Goal: Register for event/course

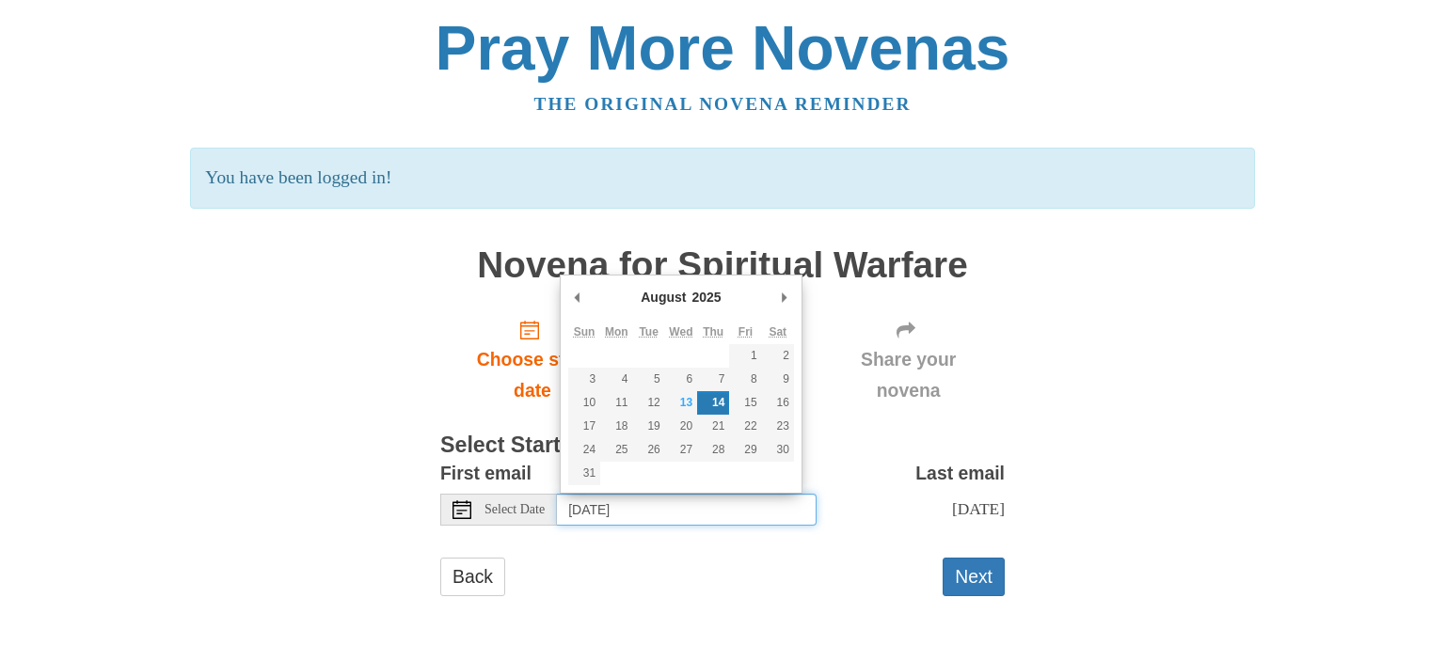
click at [715, 512] on input "Thursday, August 14th" at bounding box center [687, 510] width 260 height 32
type input "Wednesday, August 13th"
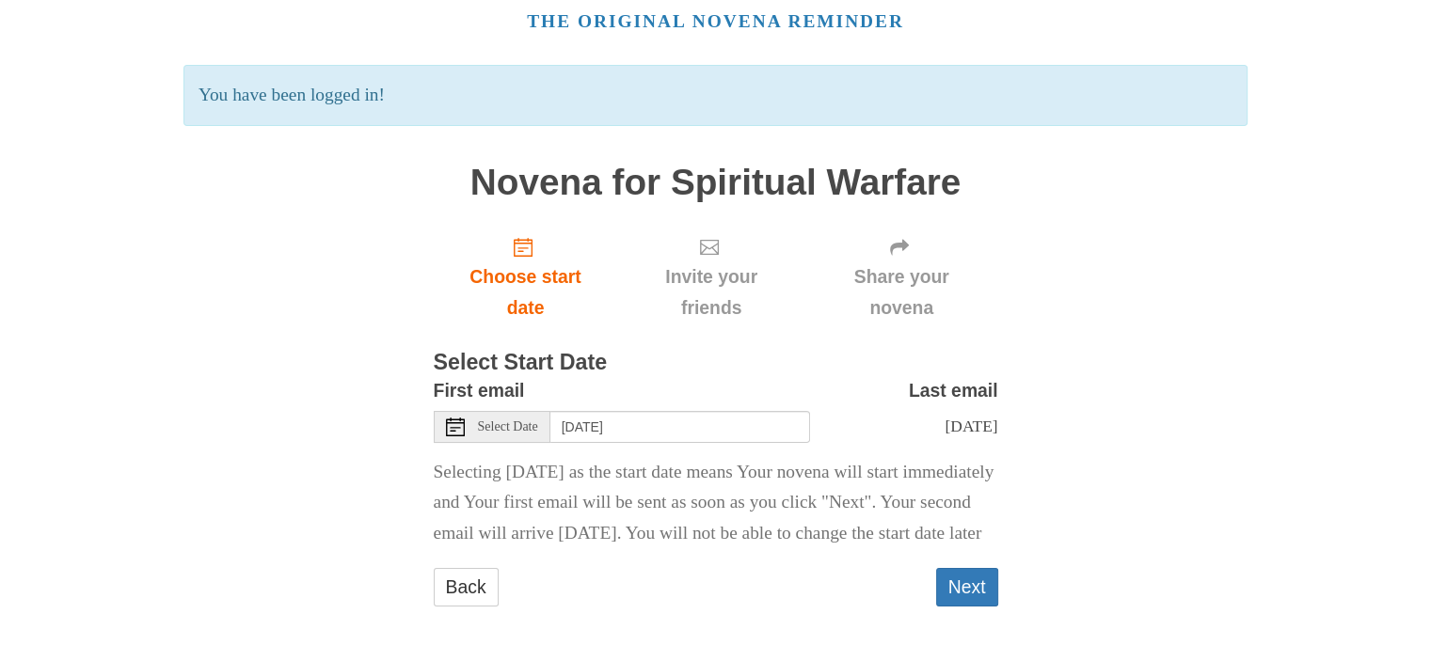
scroll to position [113, 0]
click at [970, 577] on button "Next" at bounding box center [967, 587] width 62 height 39
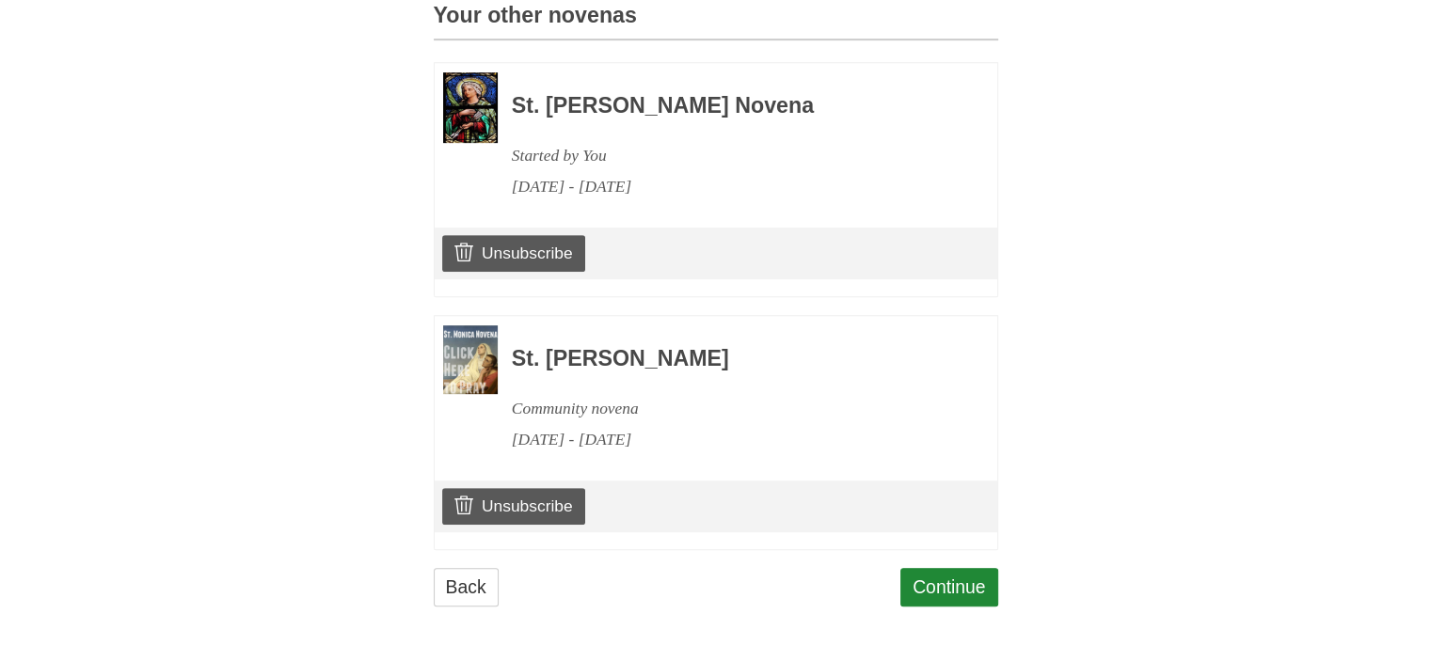
scroll to position [865, 0]
click at [935, 573] on link "Continue" at bounding box center [949, 587] width 98 height 39
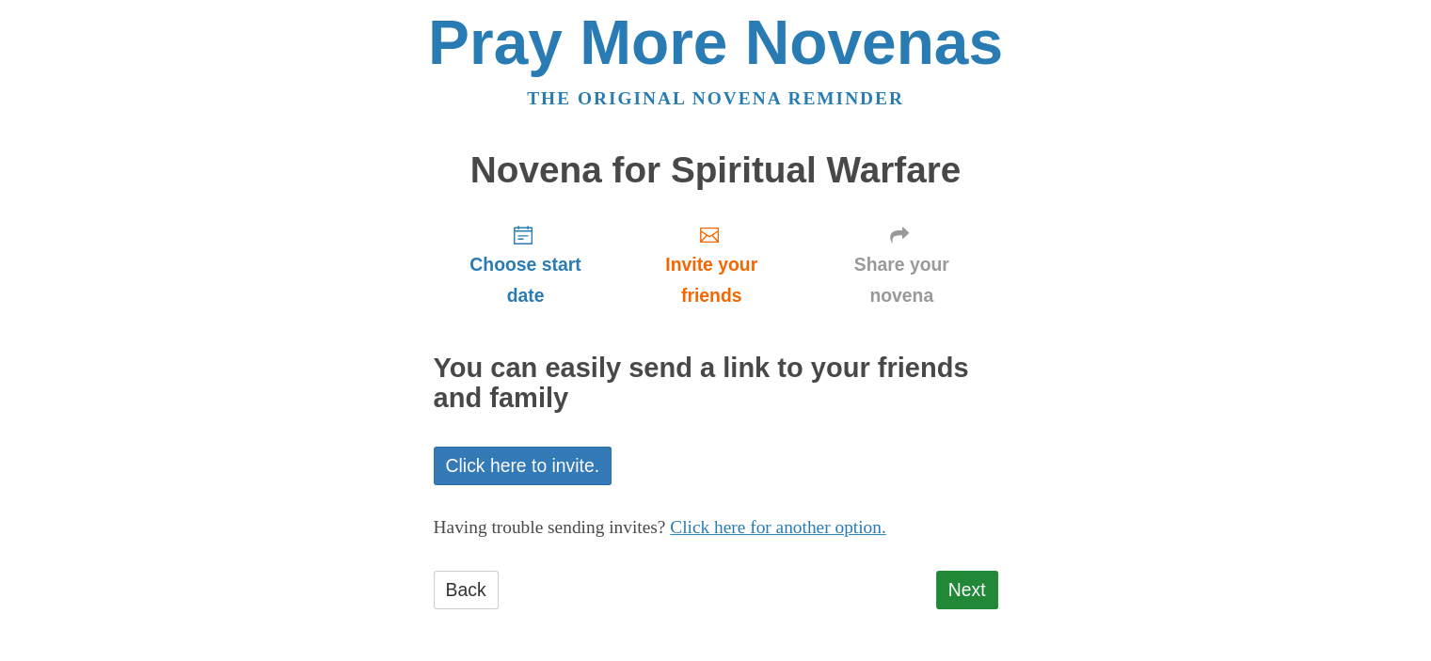
scroll to position [8, 0]
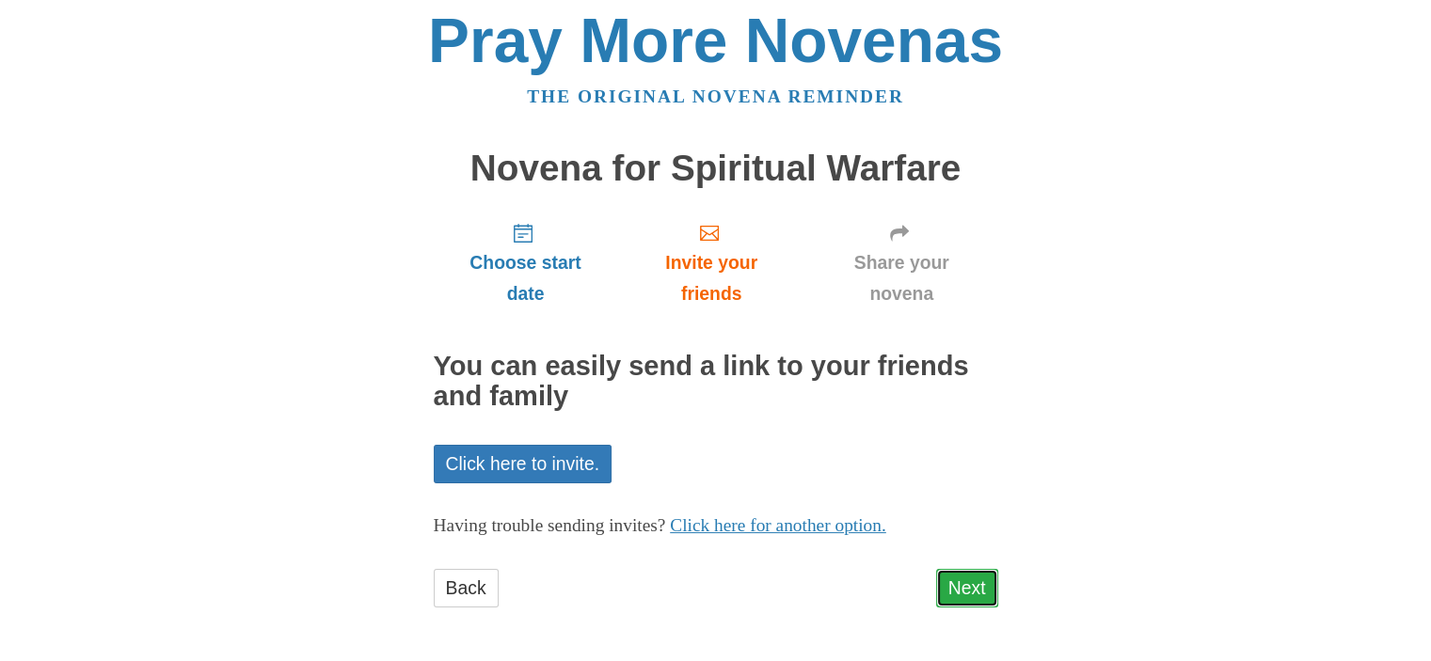
click at [979, 598] on link "Next" at bounding box center [967, 588] width 62 height 39
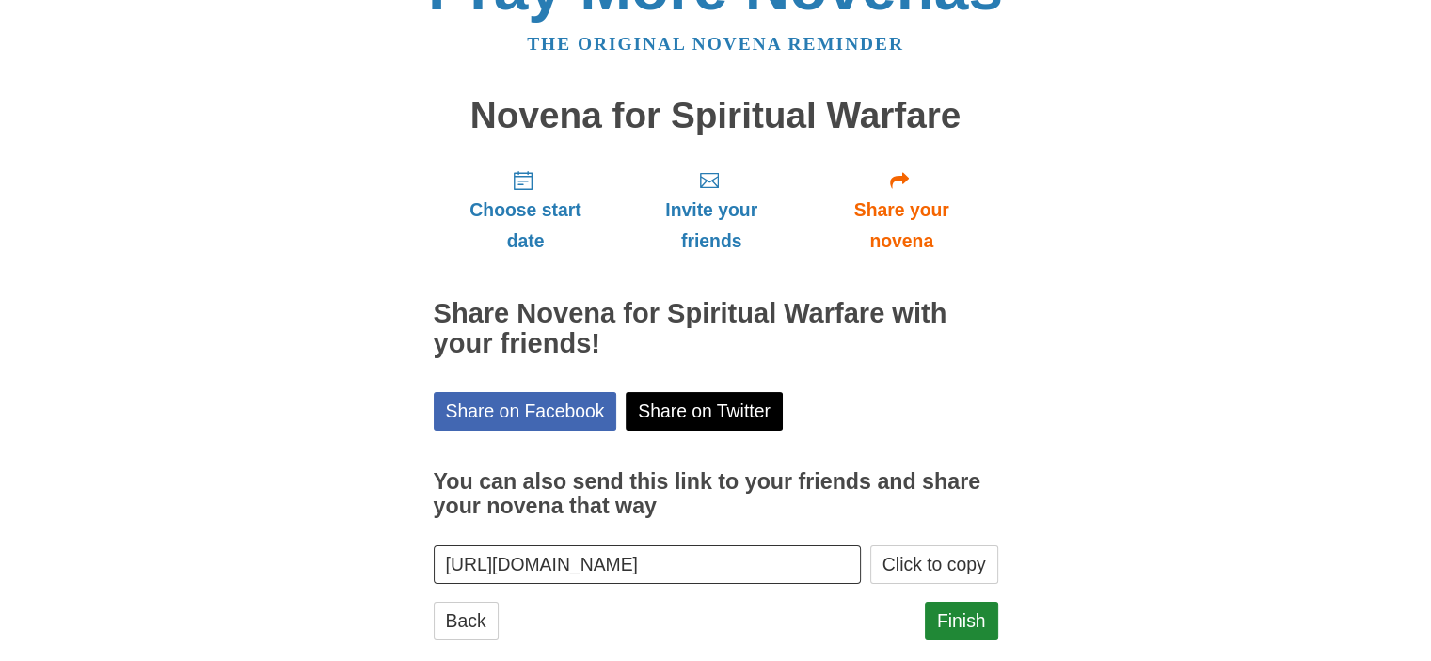
scroll to position [93, 0]
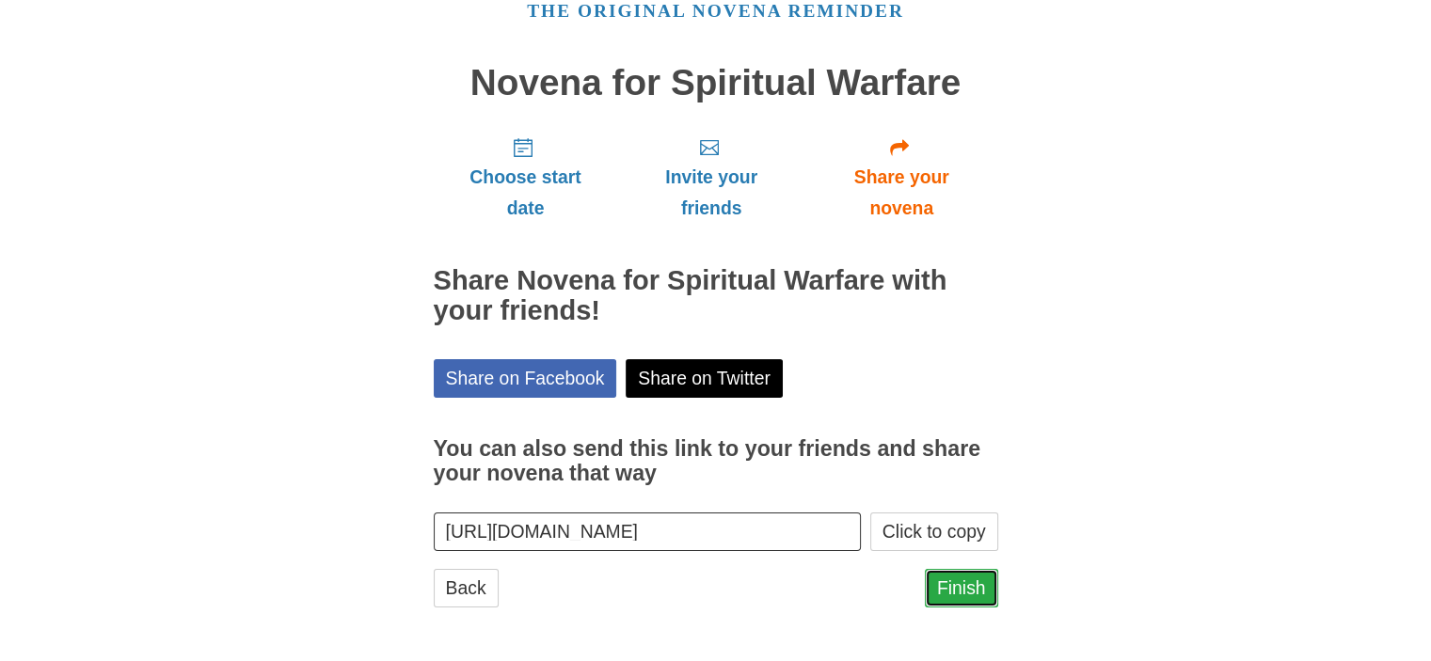
click at [963, 588] on link "Finish" at bounding box center [961, 588] width 73 height 39
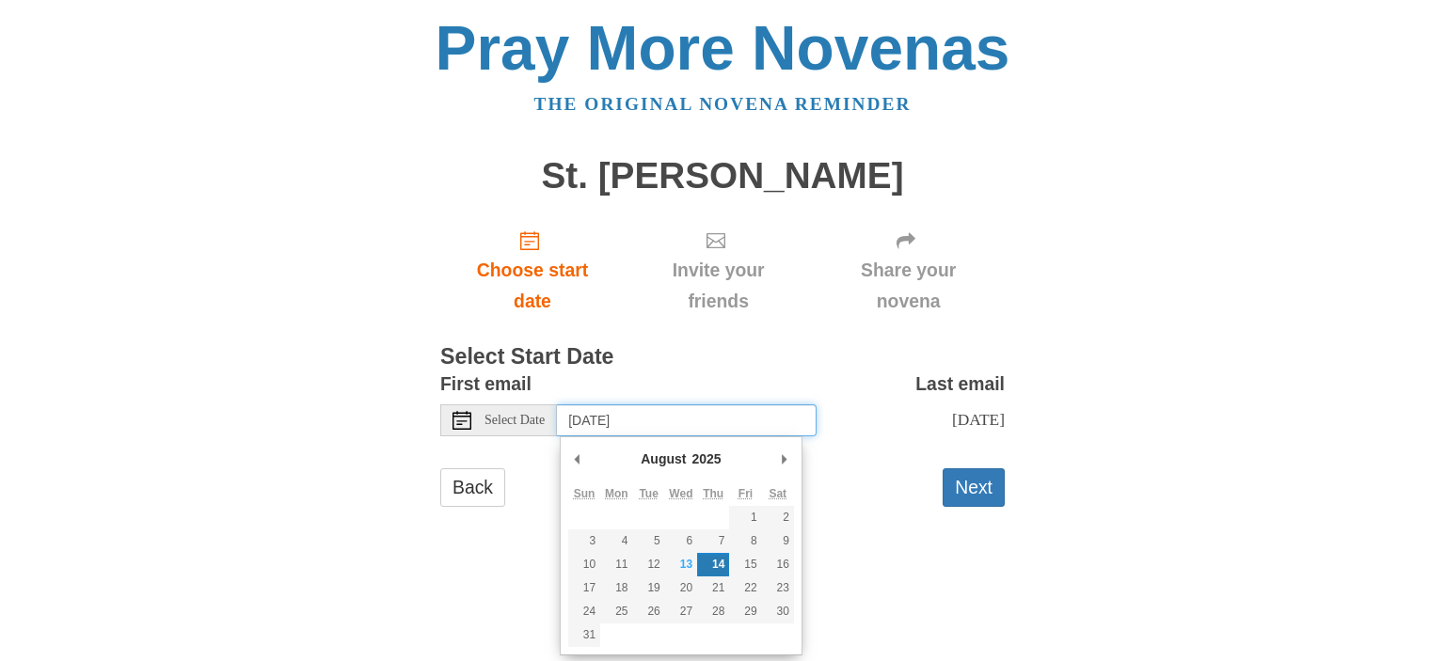
drag, startPoint x: 699, startPoint y: 415, endPoint x: 613, endPoint y: 448, distance: 92.6
click at [694, 418] on input "[DATE]" at bounding box center [687, 421] width 260 height 32
type input "[DATE]"
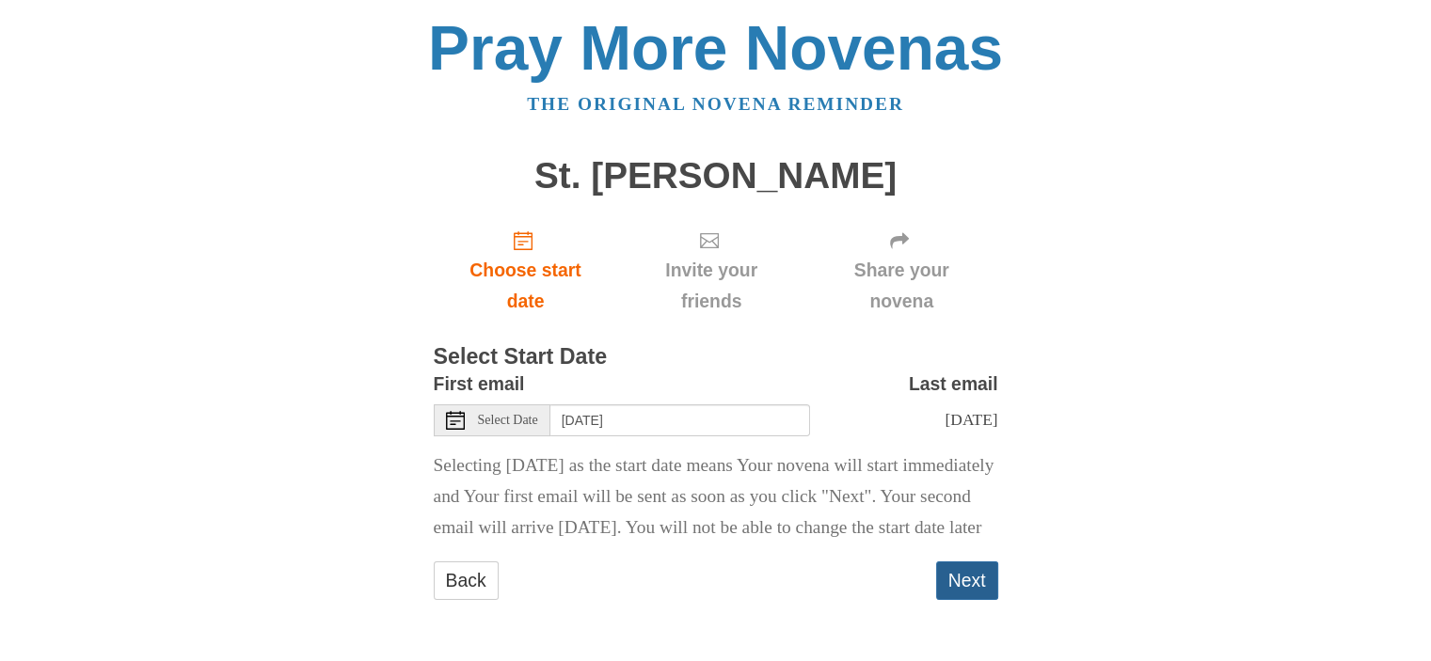
click at [948, 600] on button "Next" at bounding box center [967, 581] width 62 height 39
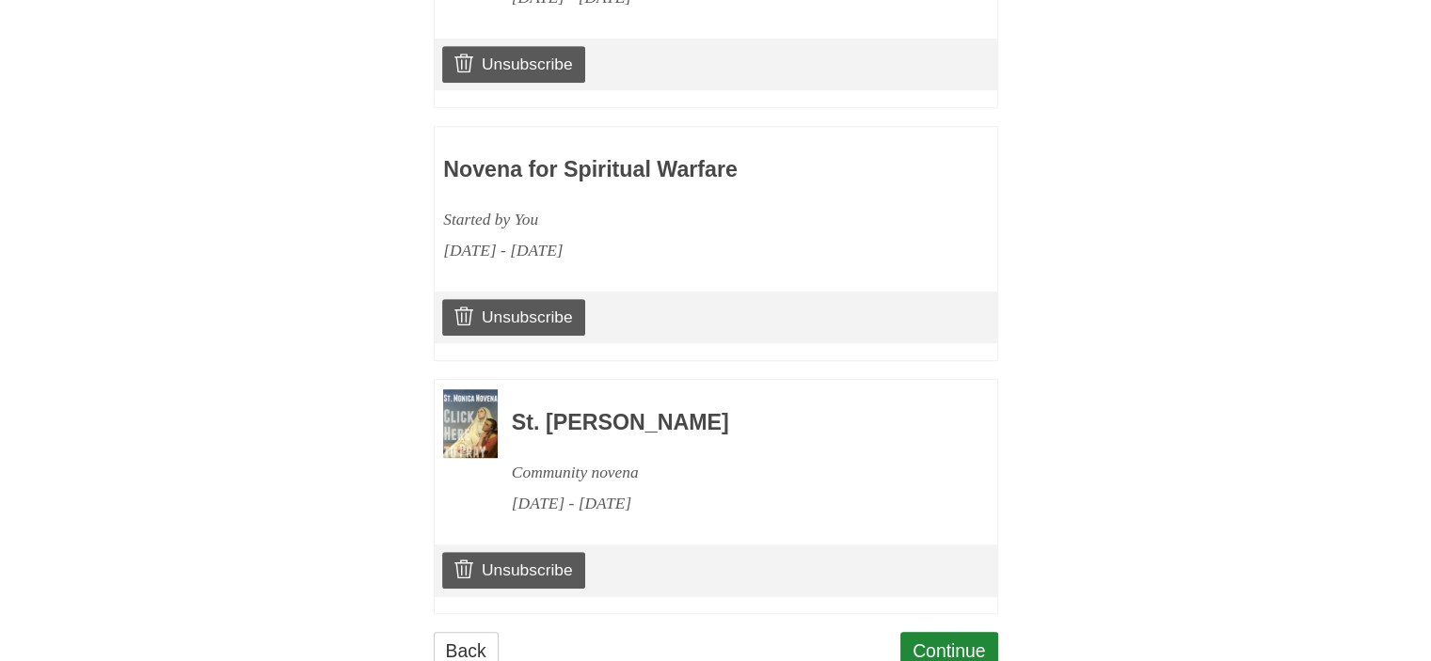
scroll to position [1117, 0]
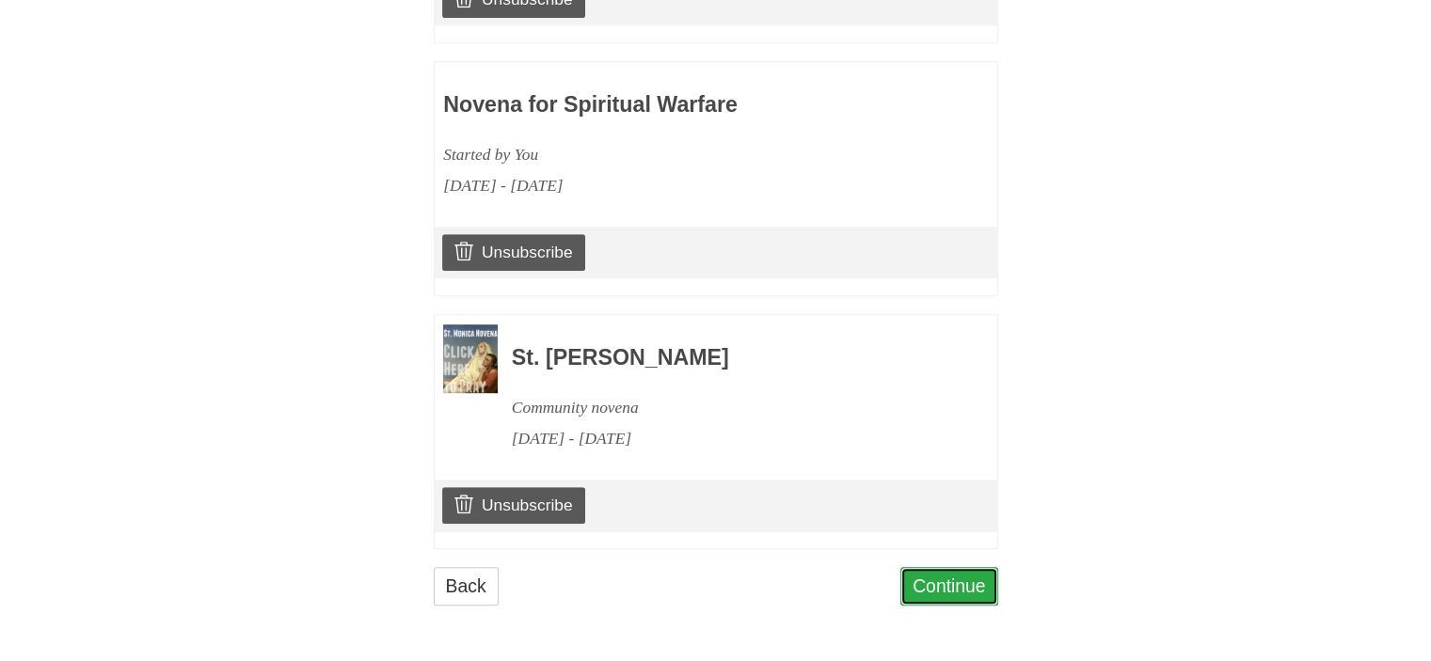
click at [972, 593] on link "Continue" at bounding box center [949, 586] width 98 height 39
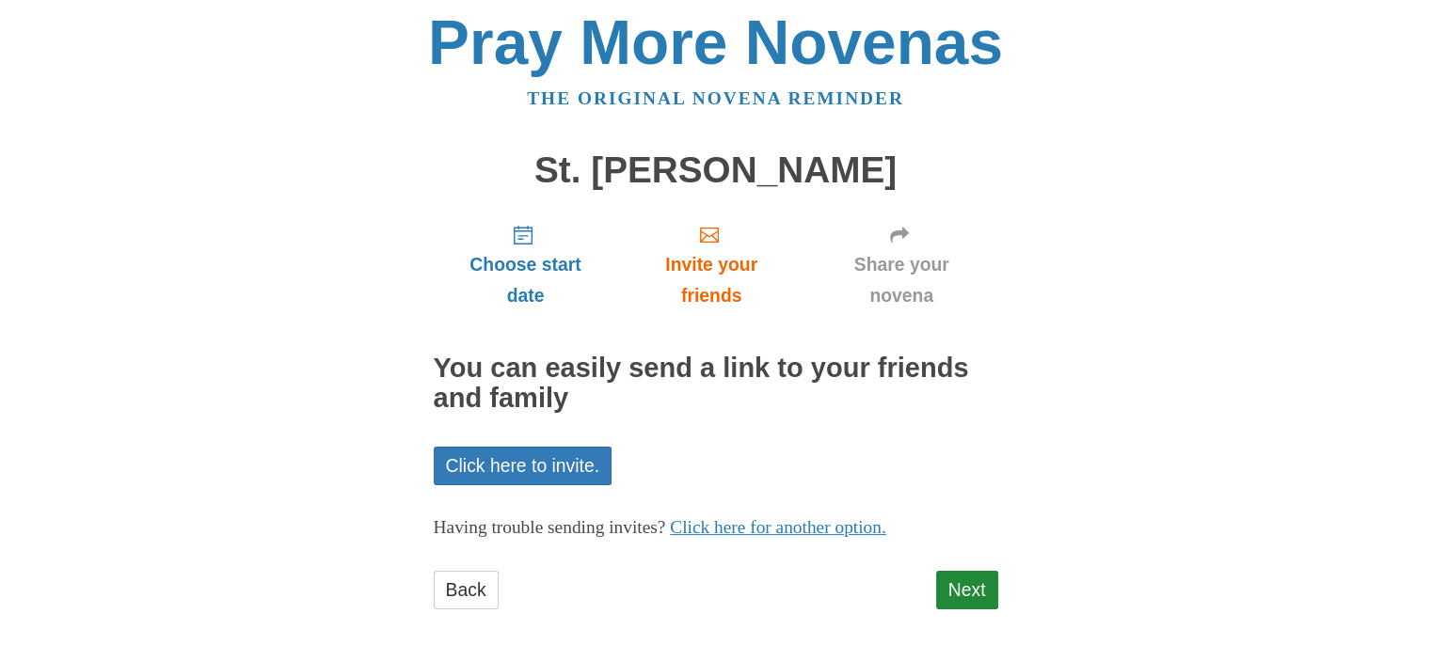
scroll to position [8, 0]
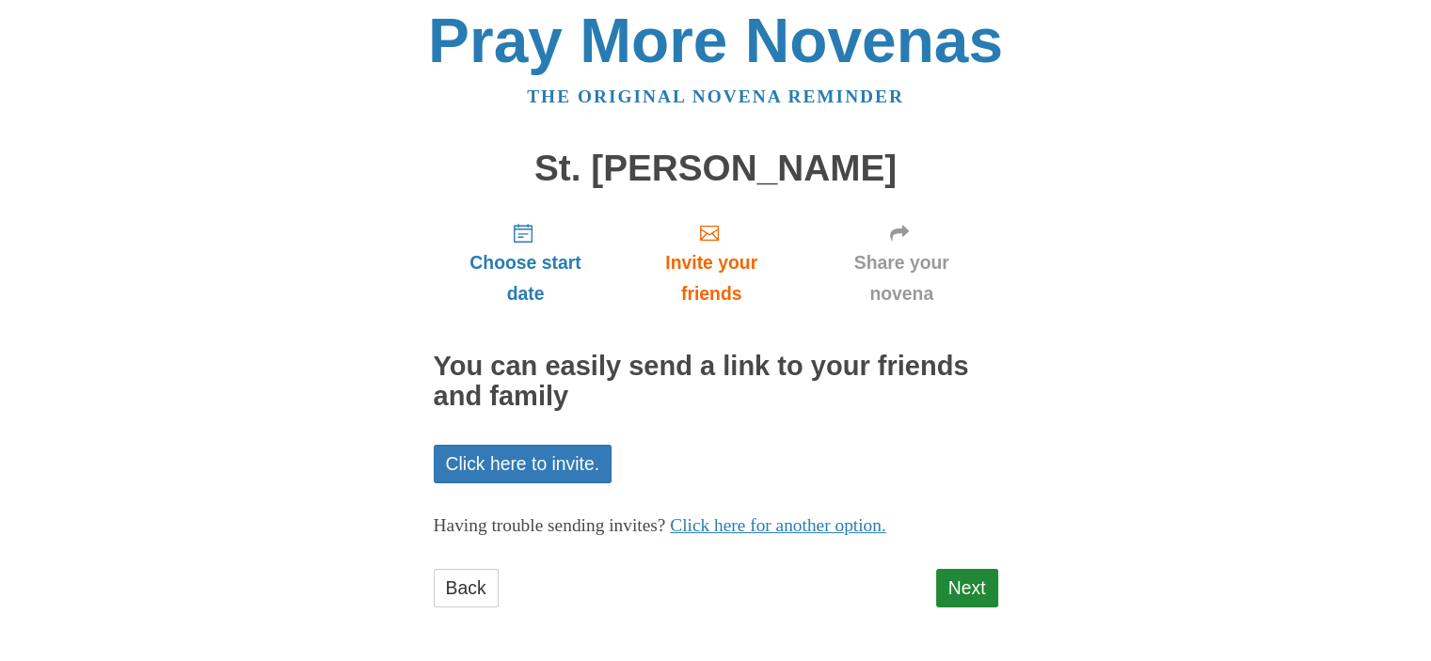
drag, startPoint x: 999, startPoint y: 591, endPoint x: 956, endPoint y: 586, distance: 43.5
click at [996, 591] on div "Pray More Novenas The original novena reminder St. Matthew Novena Choose start …" at bounding box center [716, 327] width 1101 height 670
click at [956, 586] on link "Next" at bounding box center [967, 588] width 62 height 39
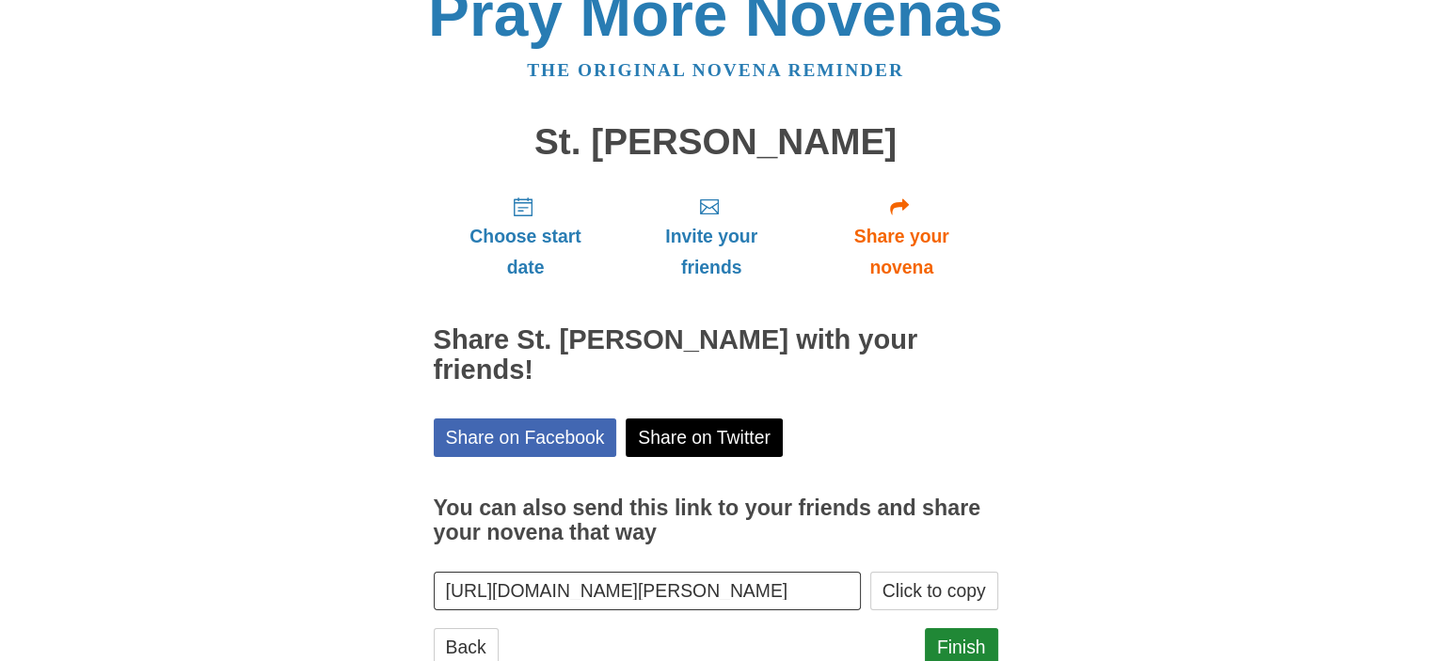
scroll to position [93, 0]
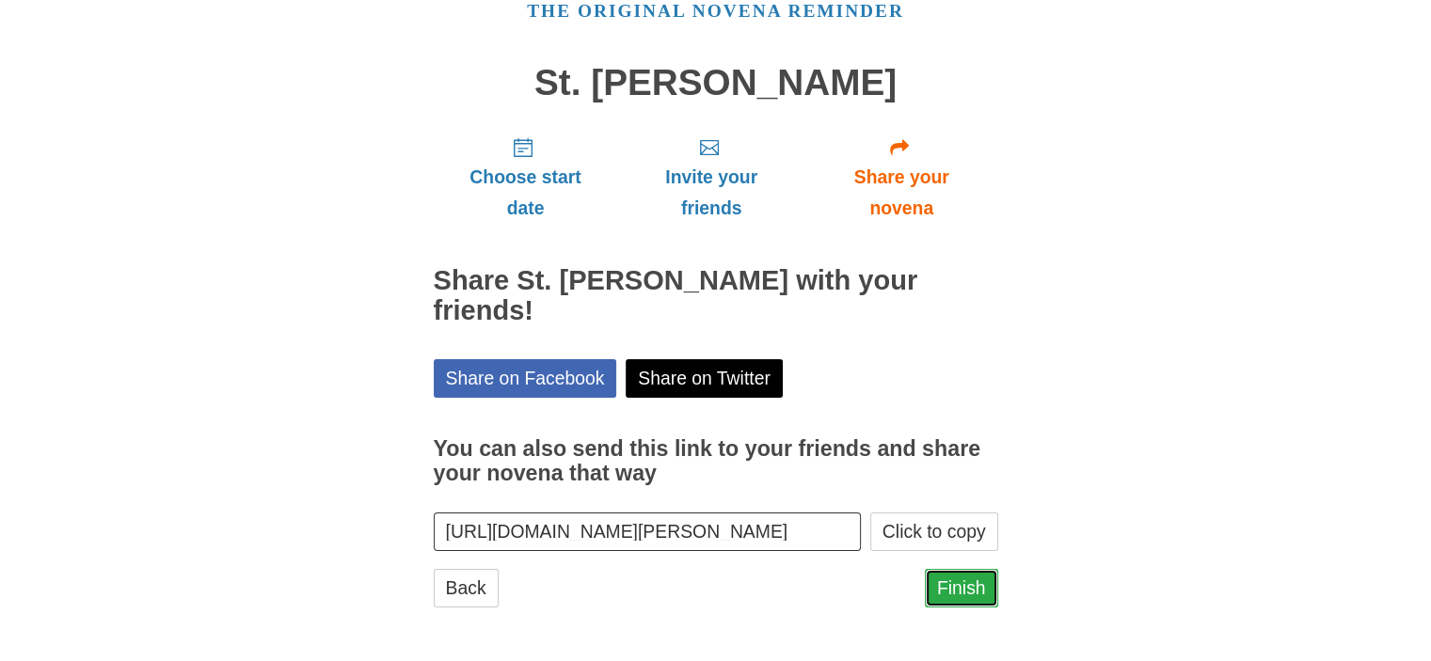
drag, startPoint x: 962, startPoint y: 592, endPoint x: 1115, endPoint y: 413, distance: 235.5
click at [963, 592] on link "Finish" at bounding box center [961, 588] width 73 height 39
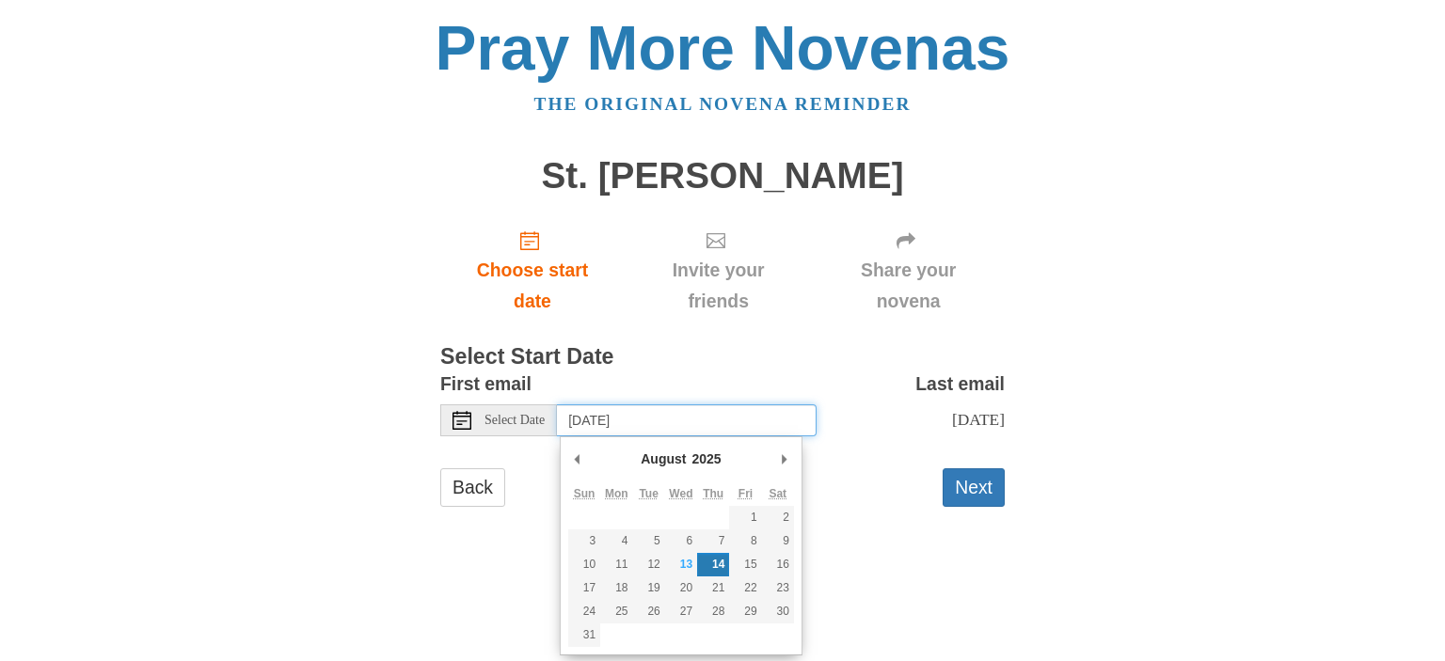
click at [686, 436] on body "Pray More Novenas The original novena reminder St. [PERSON_NAME] Choose start d…" at bounding box center [722, 281] width 1445 height 562
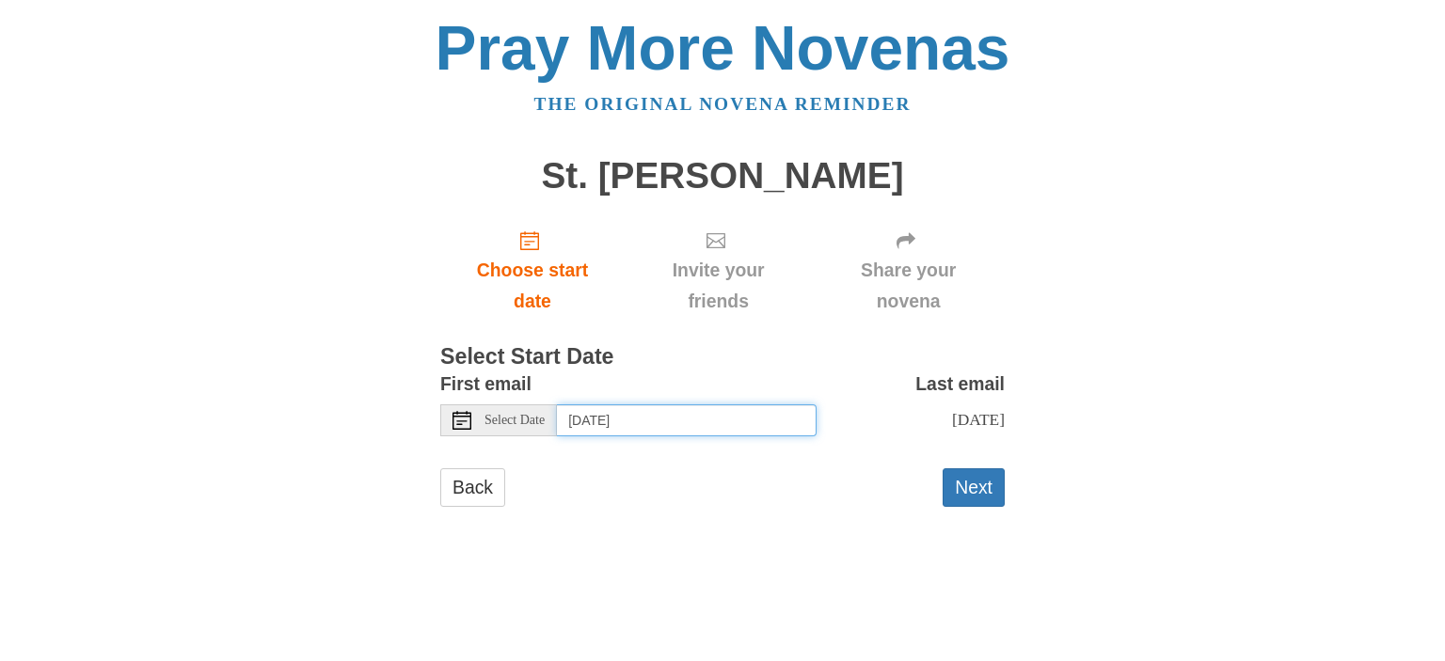
click at [763, 430] on input "[DATE]" at bounding box center [687, 421] width 260 height 32
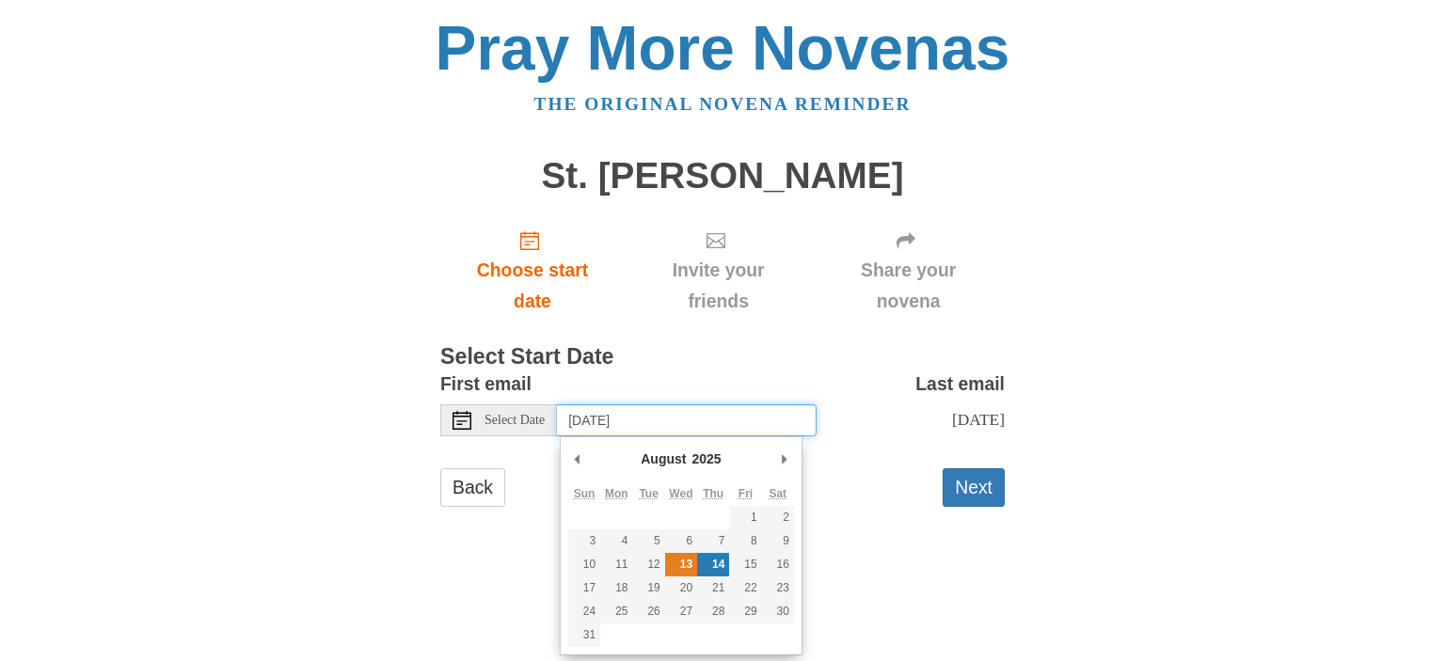
type input "[DATE]"
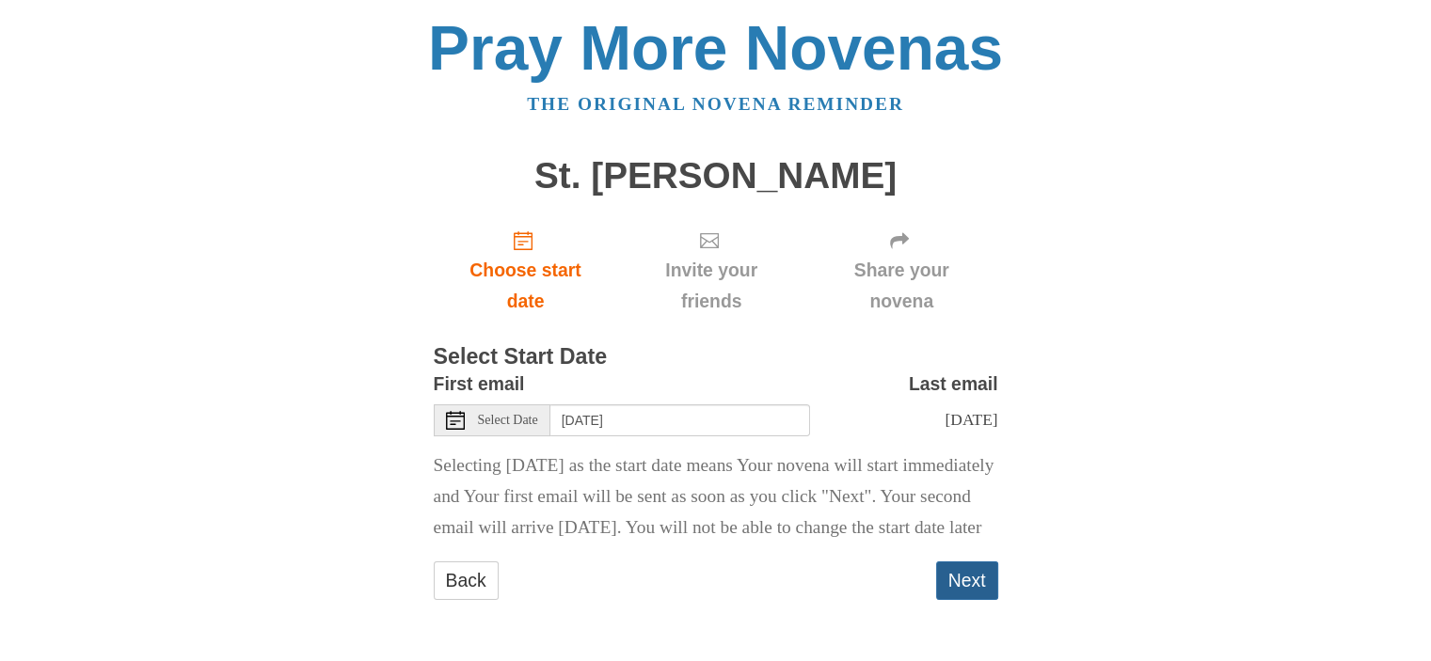
click at [963, 599] on button "Next" at bounding box center [967, 581] width 62 height 39
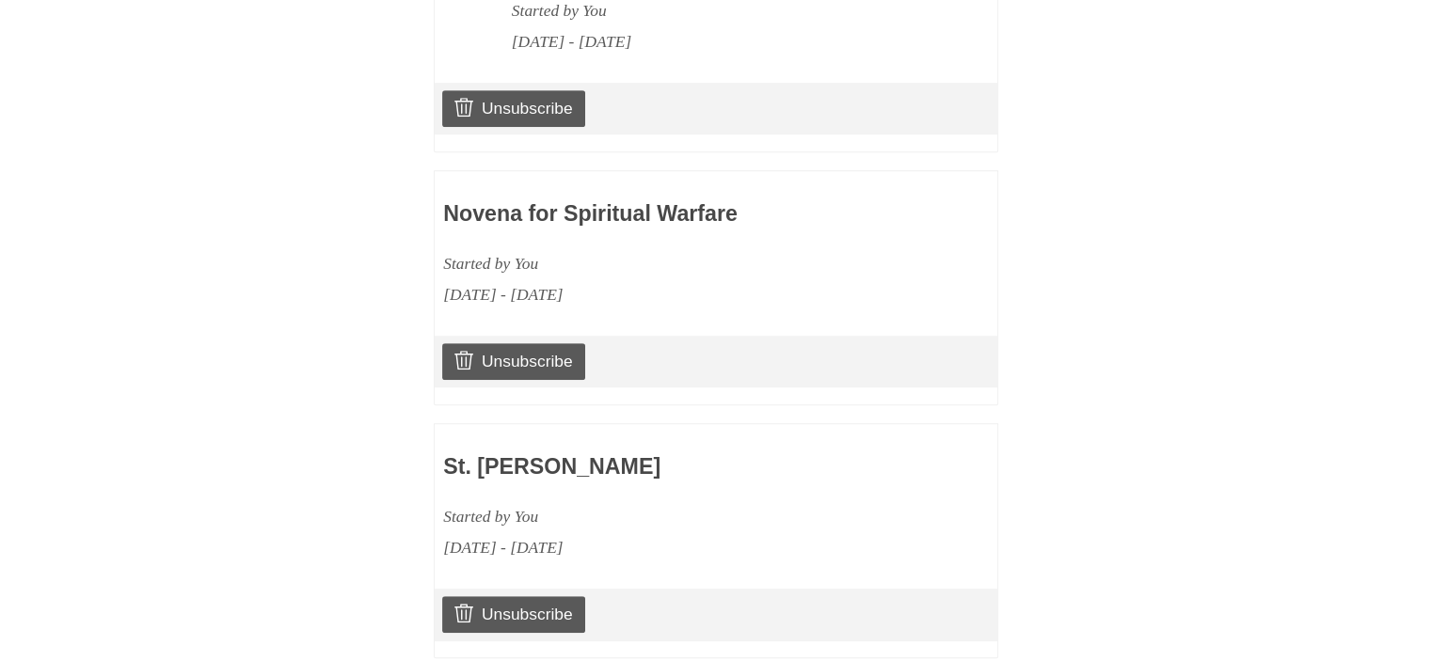
scroll to position [1370, 0]
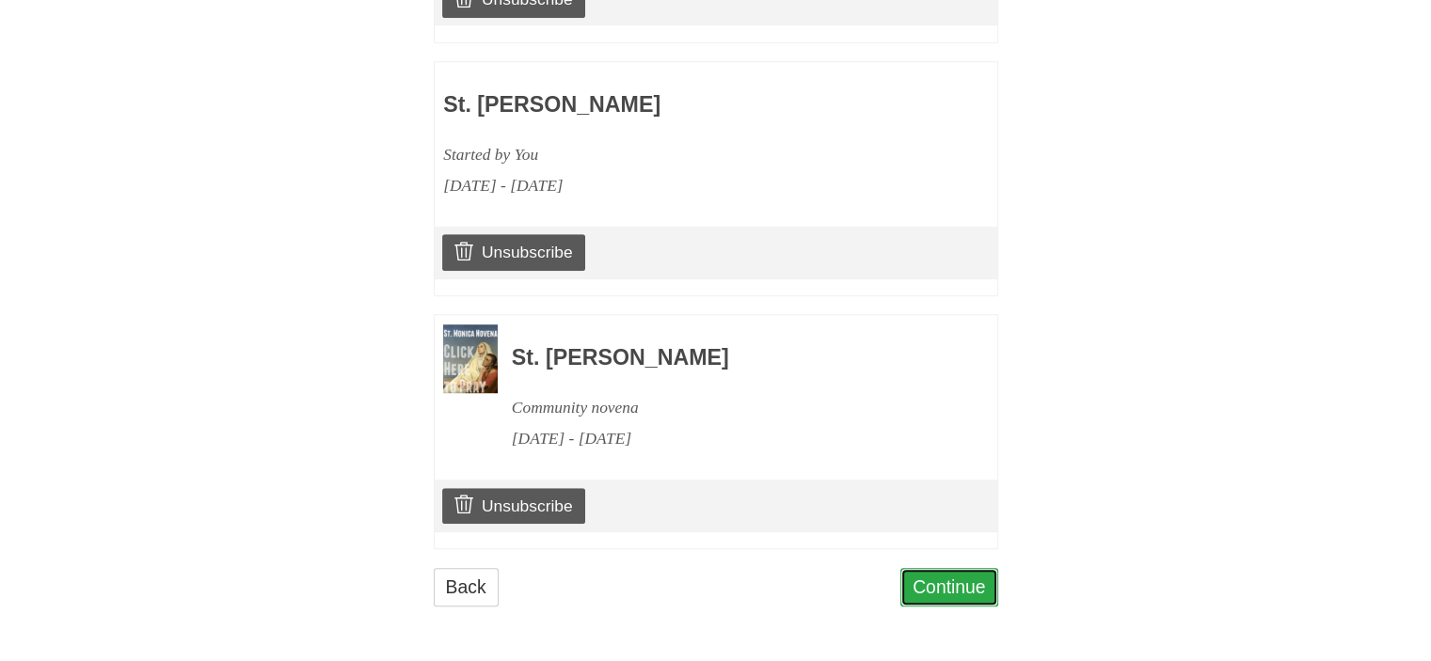
click at [953, 598] on link "Continue" at bounding box center [949, 587] width 98 height 39
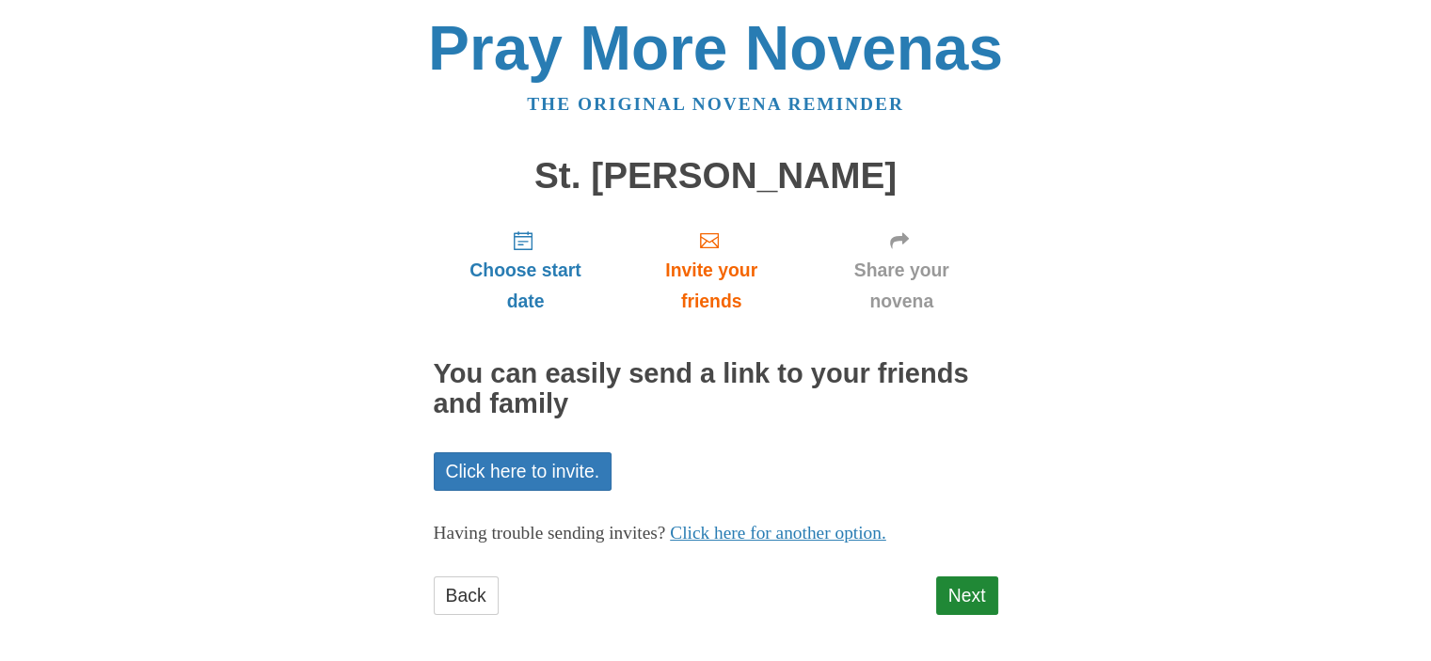
click at [183, 229] on div "Pray More Novenas The original novena reminder St. Bruno Novena Choose start da…" at bounding box center [716, 335] width 1101 height 670
click at [975, 605] on link "Next" at bounding box center [967, 596] width 62 height 39
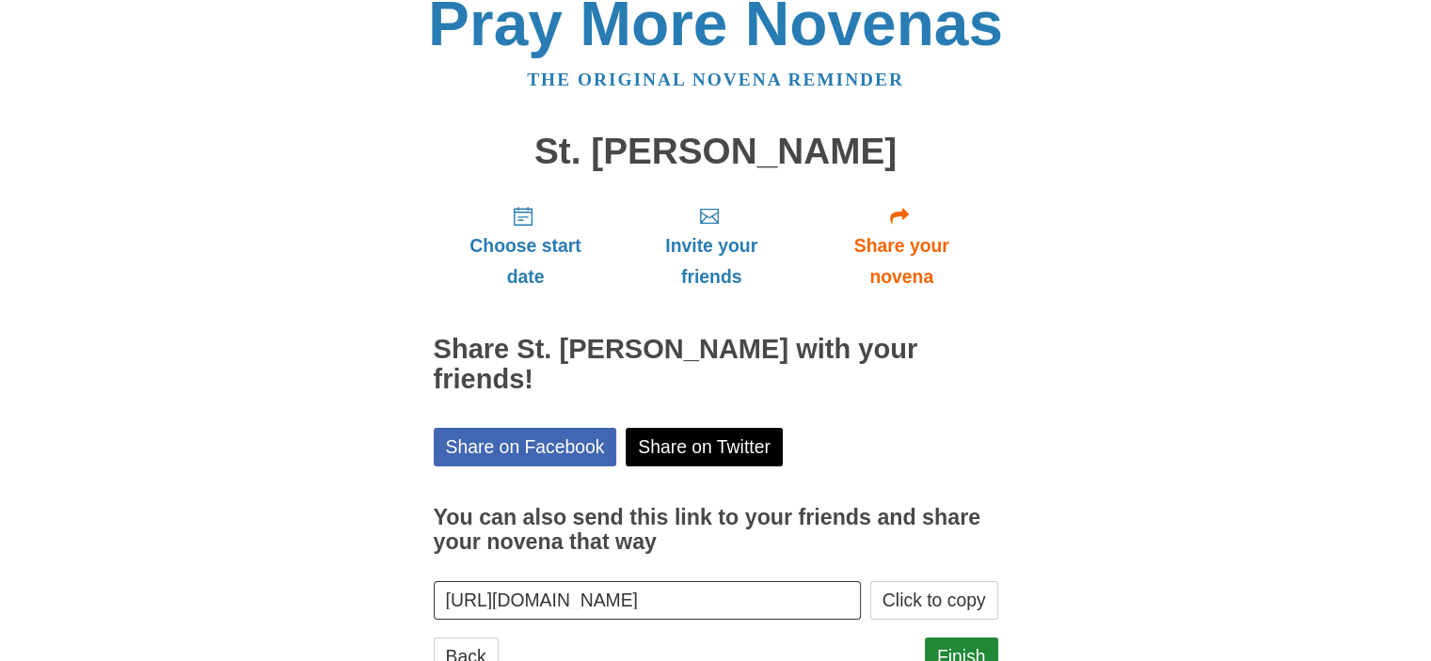
scroll to position [63, 0]
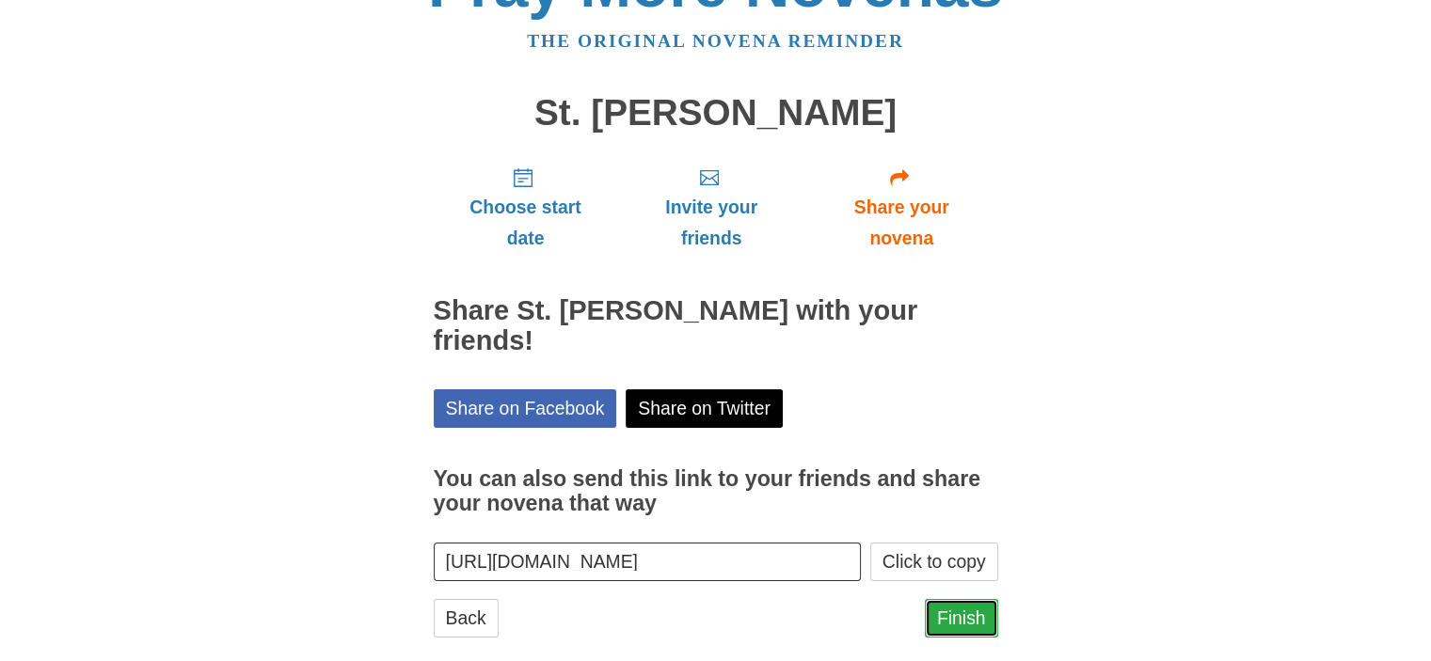
click at [952, 599] on link "Finish" at bounding box center [961, 618] width 73 height 39
